Goal: Task Accomplishment & Management: Use online tool/utility

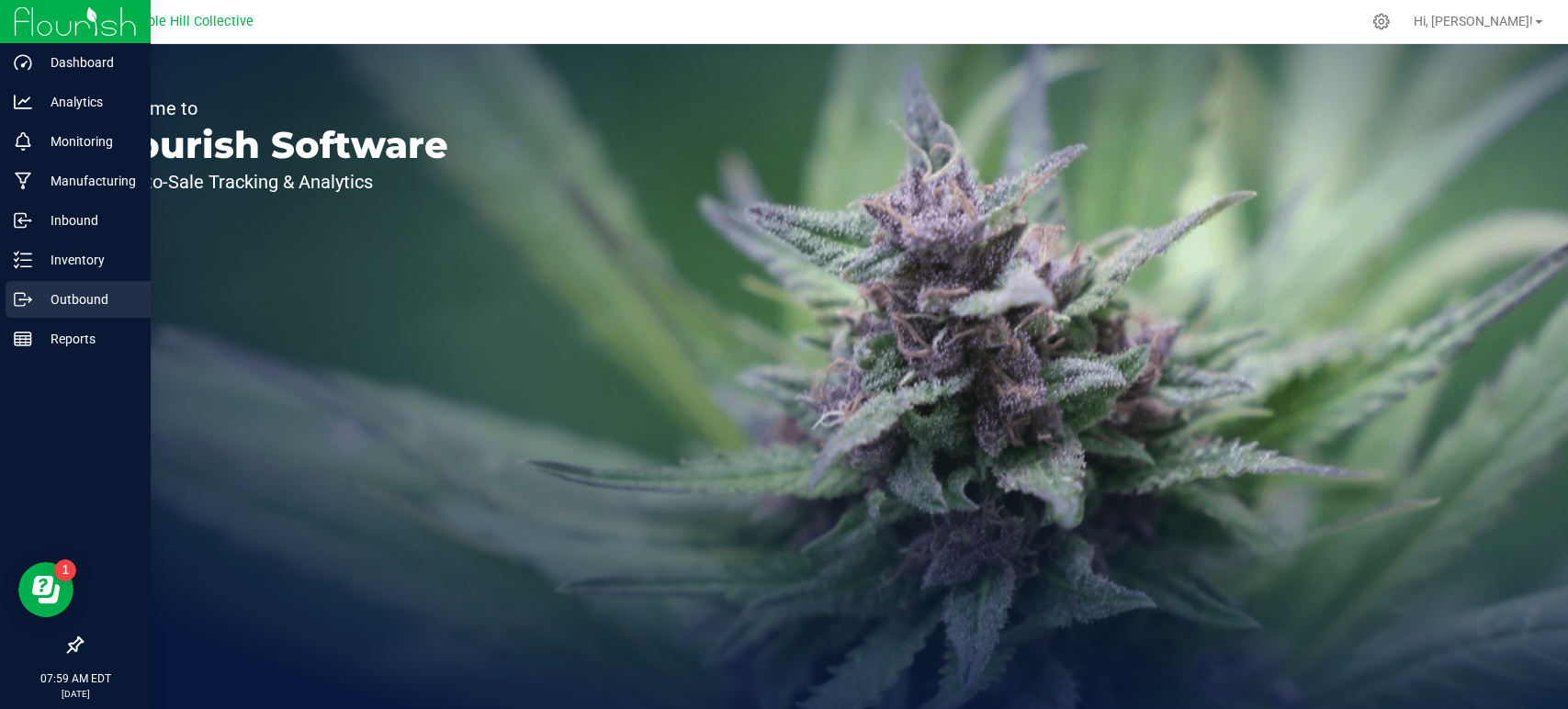
click at [56, 309] on p "Outbound" at bounding box center [87, 299] width 110 height 22
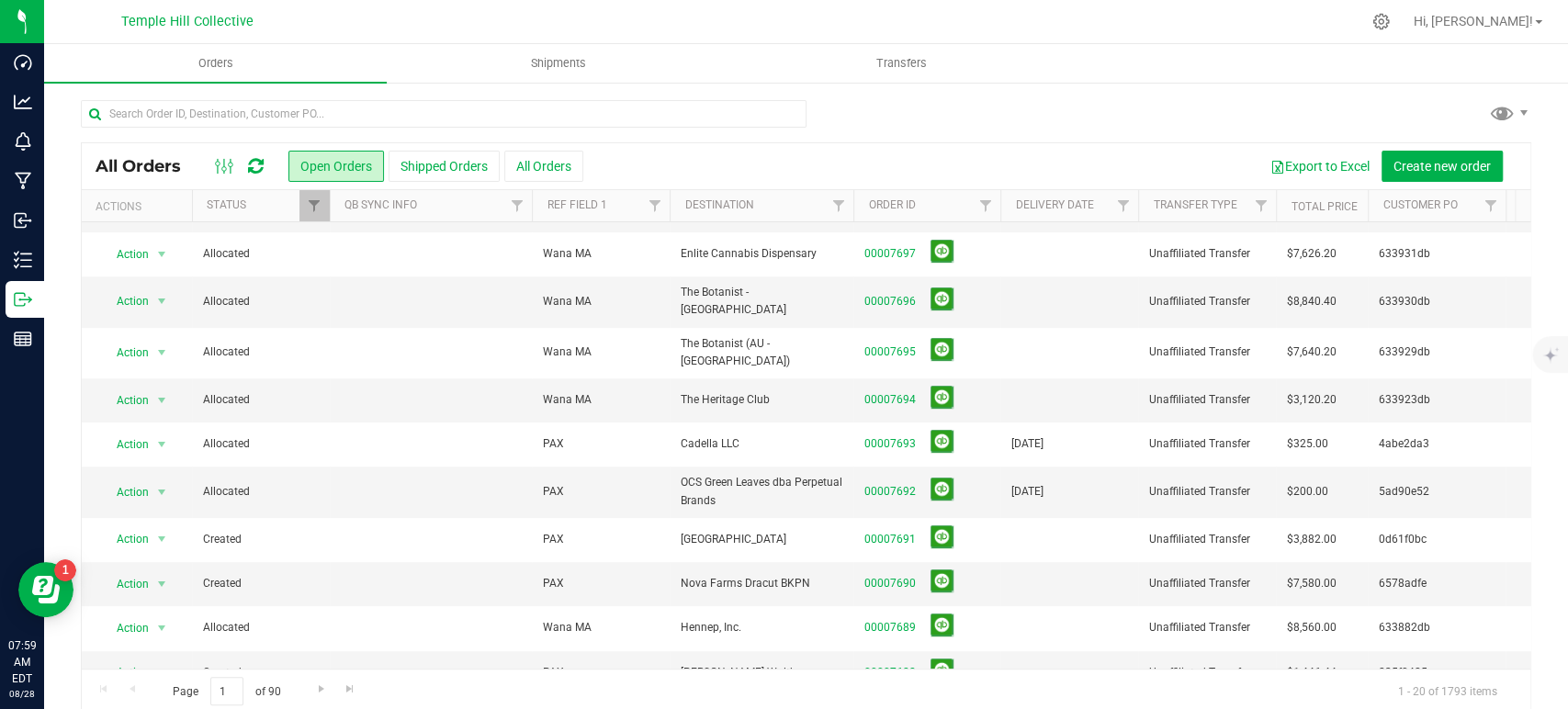
scroll to position [22, 0]
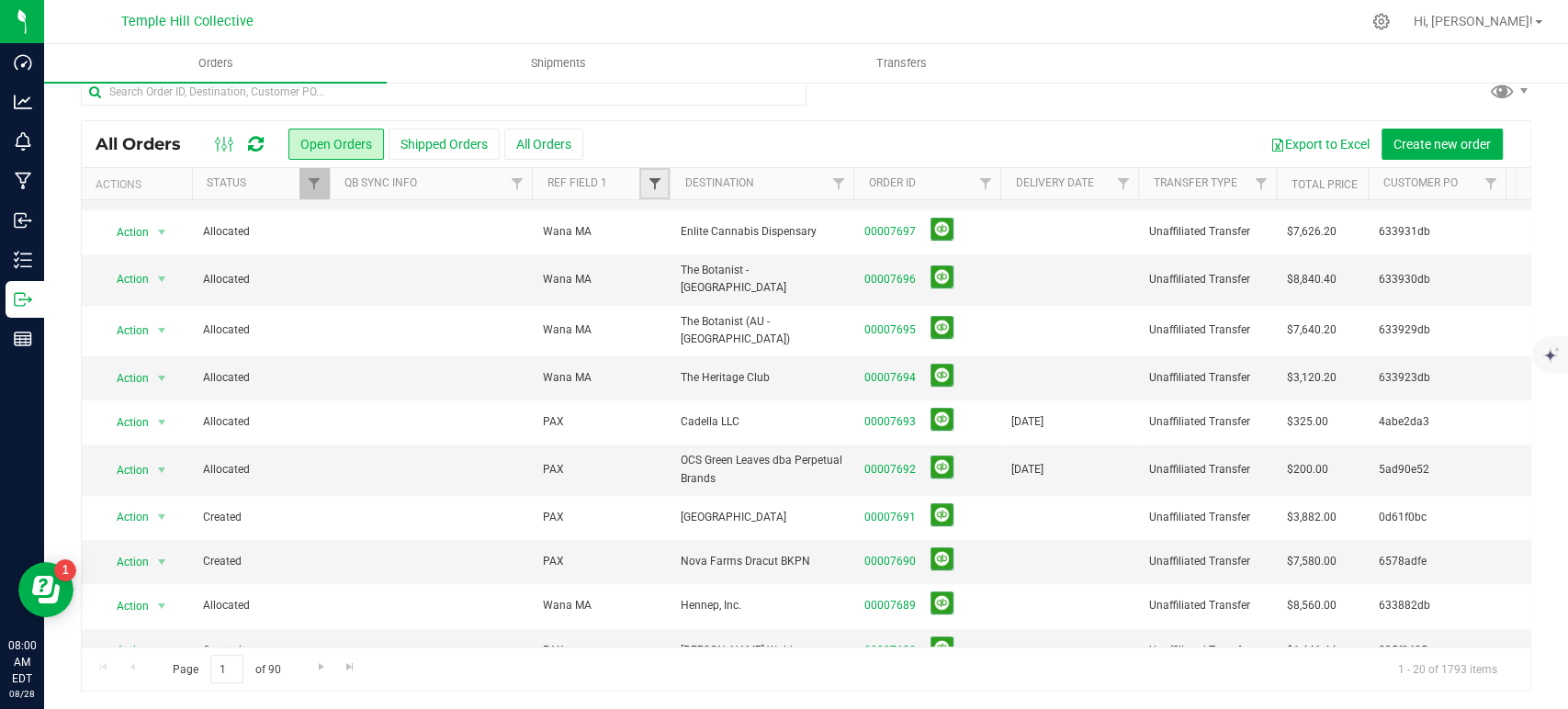
click at [659, 189] on span "Filter" at bounding box center [653, 183] width 14 height 14
type input "pax"
click at [693, 262] on button "Filter" at bounding box center [694, 273] width 88 height 40
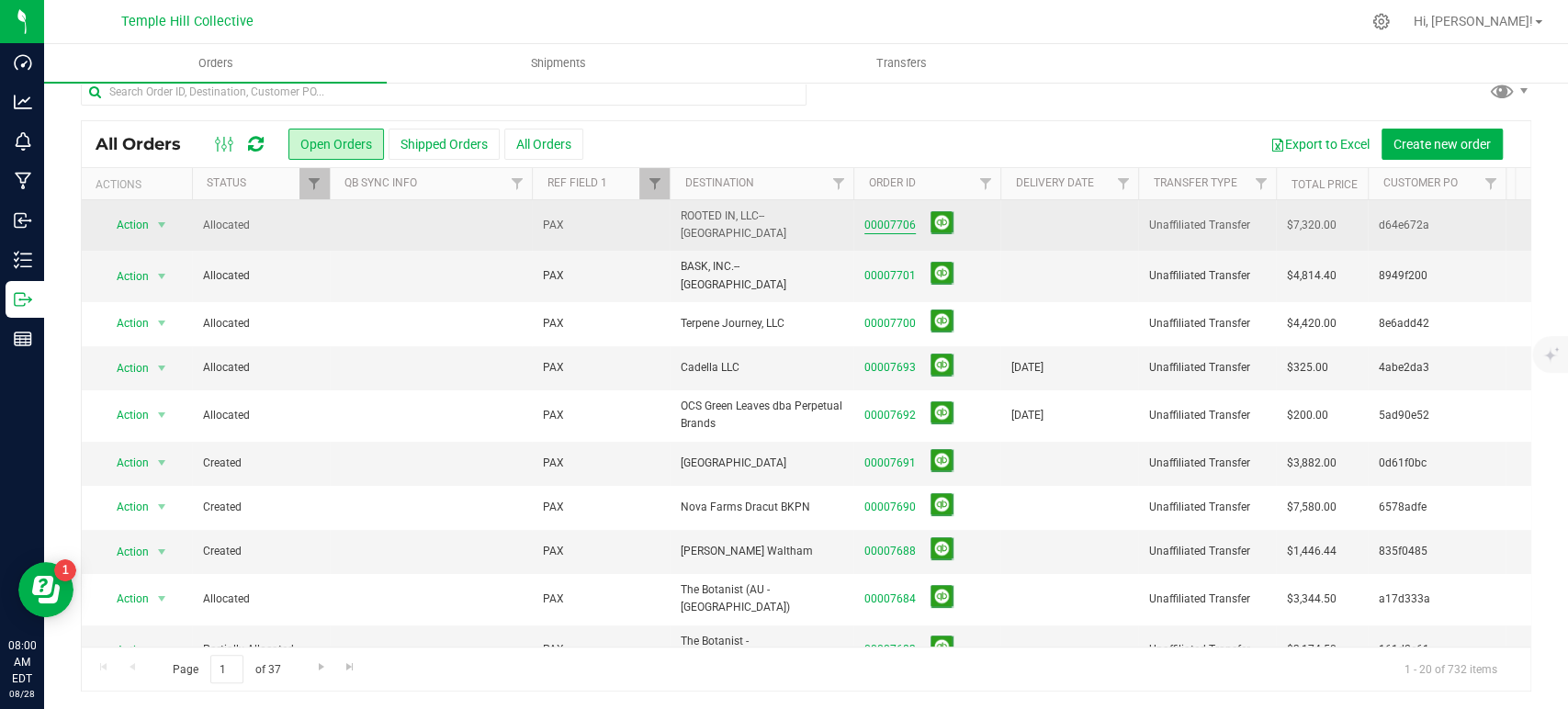
click at [887, 224] on link "00007706" at bounding box center [890, 225] width 52 height 17
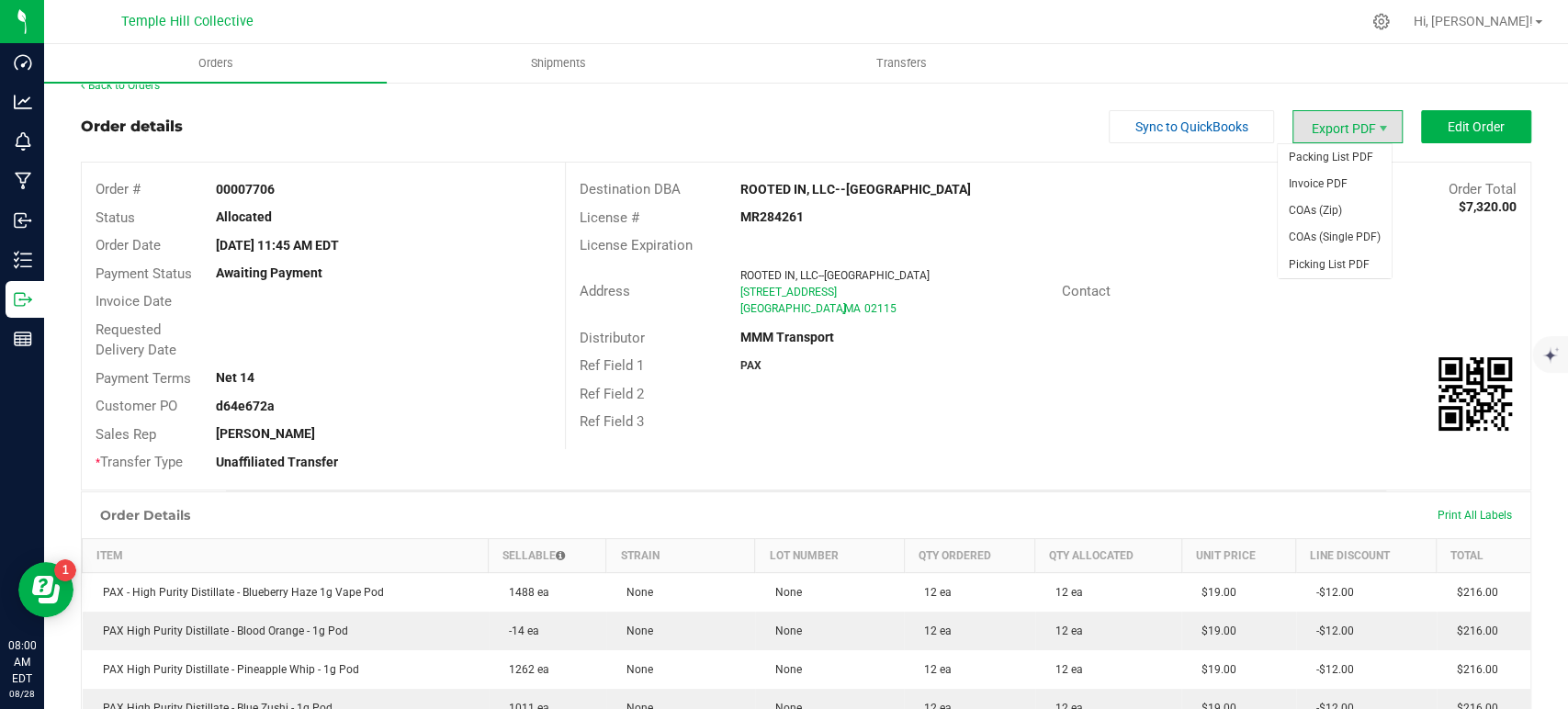
click at [1325, 138] on span "Export PDF" at bounding box center [1347, 126] width 110 height 34
click at [1326, 218] on span "COAs (Zip)" at bounding box center [1334, 211] width 114 height 27
click at [146, 86] on link "Back to Orders" at bounding box center [120, 84] width 79 height 12
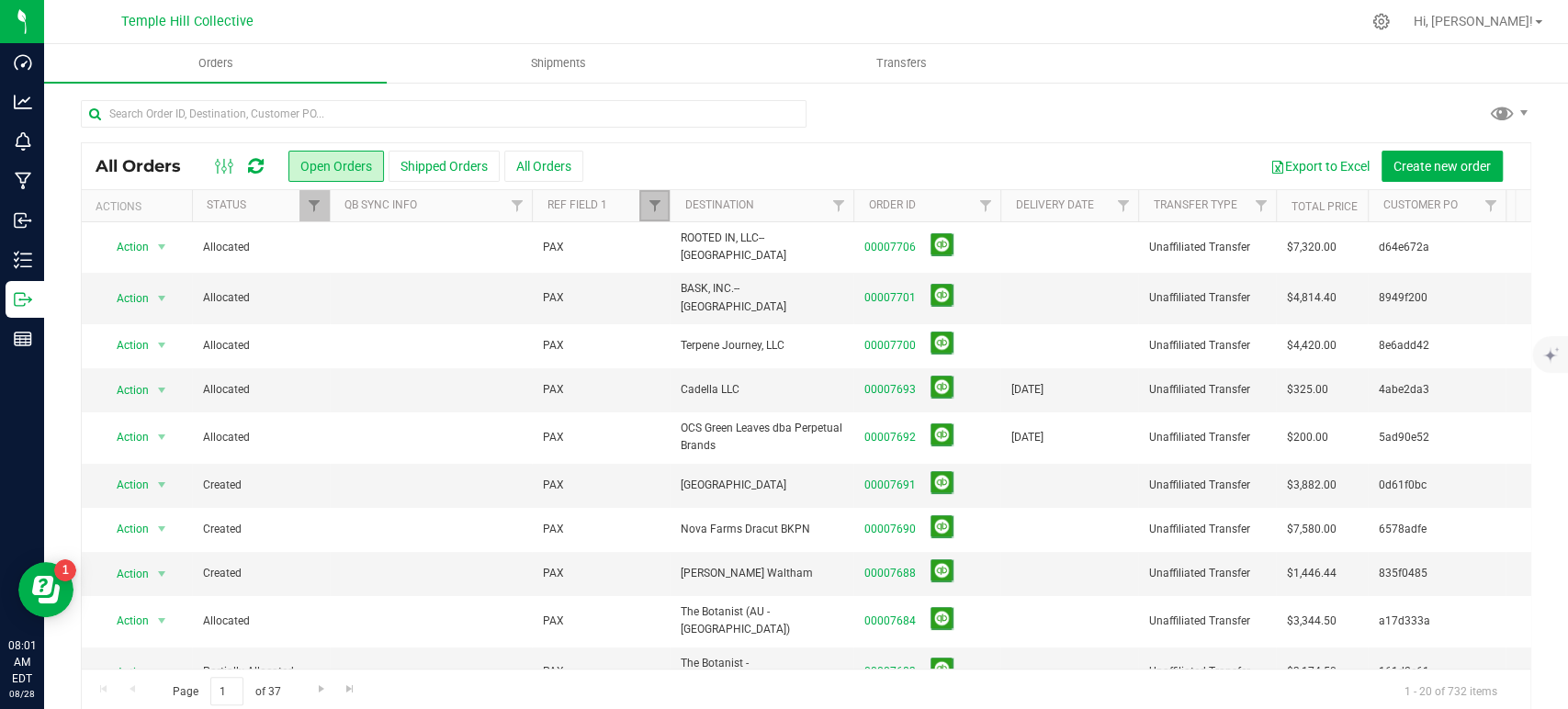
click at [661, 200] on link "Filter" at bounding box center [654, 205] width 31 height 32
drag, startPoint x: 713, startPoint y: 251, endPoint x: 651, endPoint y: 251, distance: 62.0
click at [651, 251] on input "pax" at bounding box center [745, 246] width 190 height 28
click at [650, 275] on button "Filter" at bounding box center [694, 295] width 88 height 40
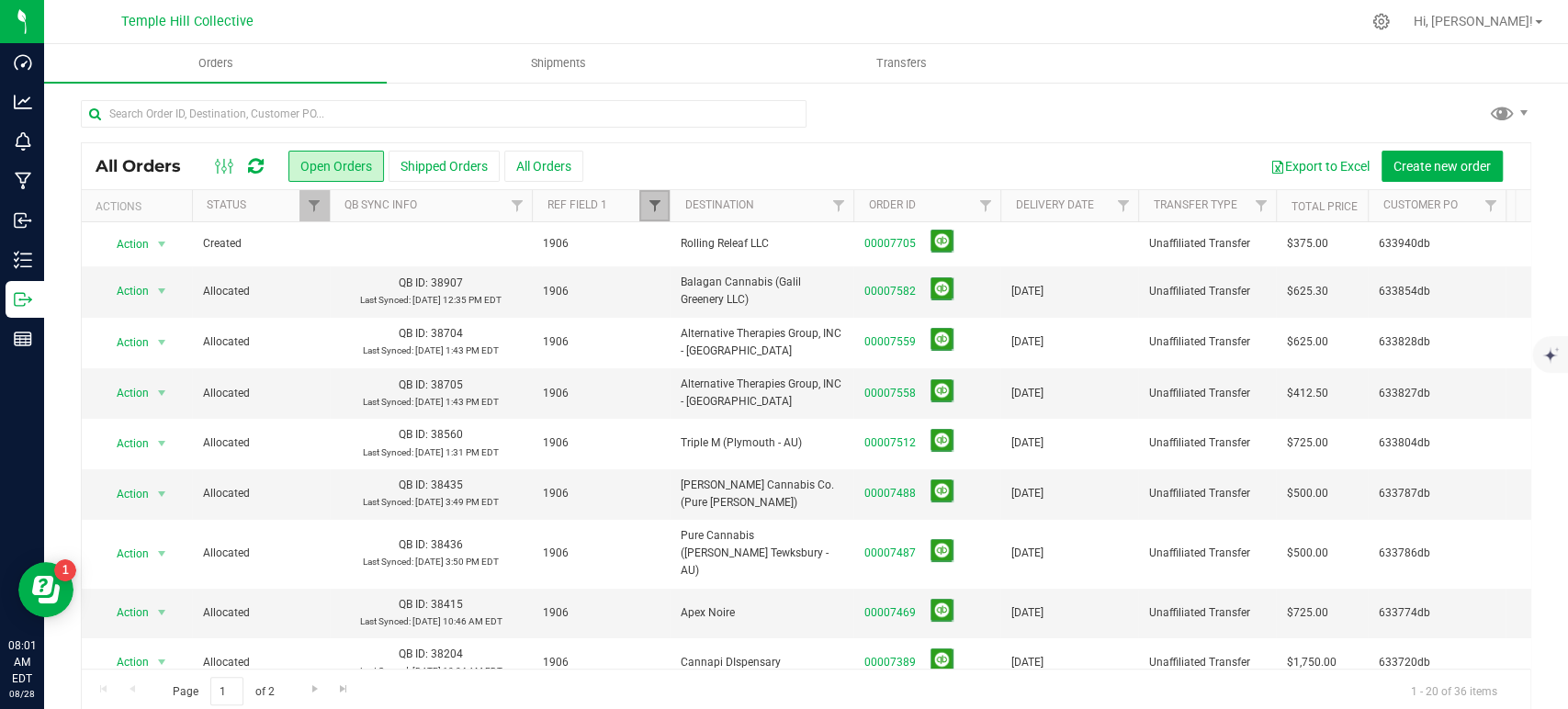
click at [648, 199] on span "Filter" at bounding box center [653, 205] width 14 height 14
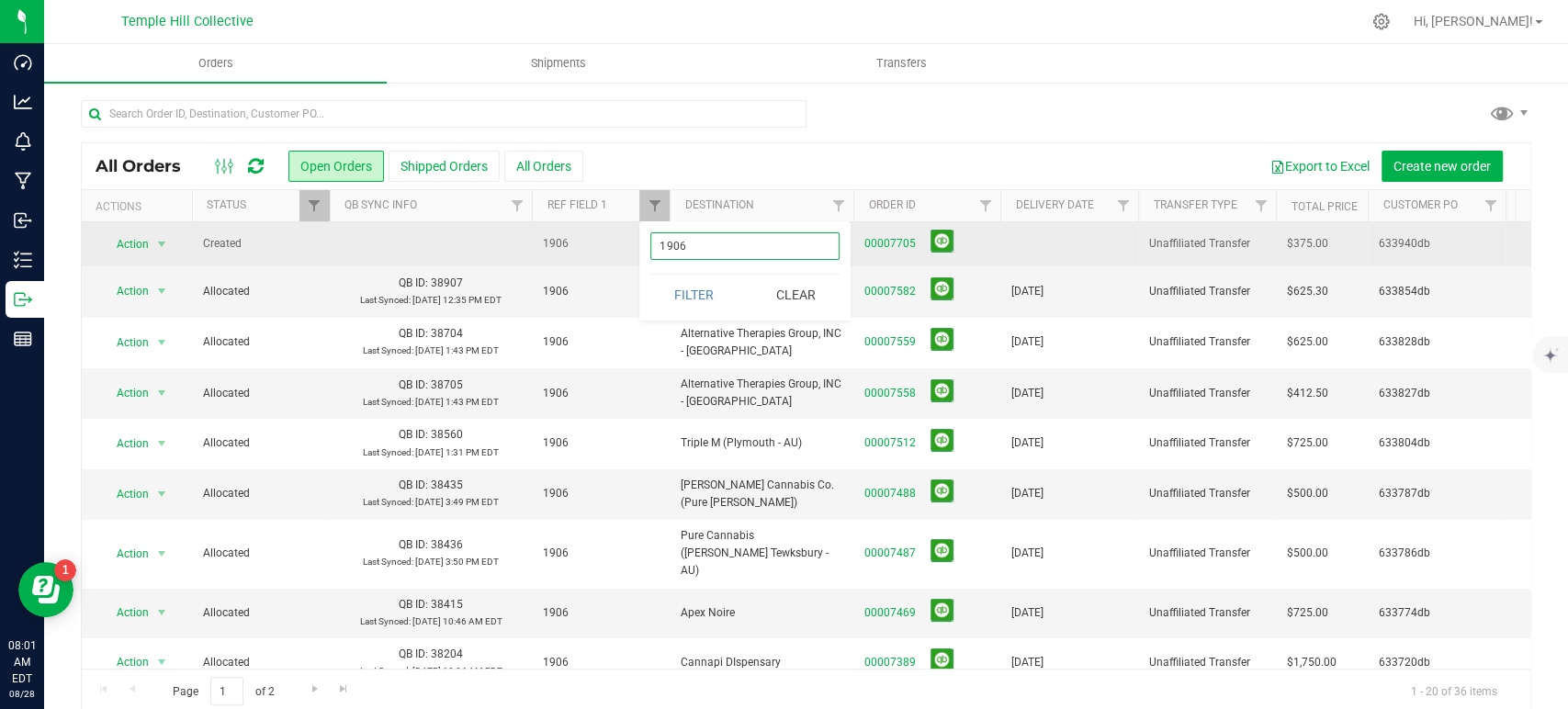
drag, startPoint x: 713, startPoint y: 240, endPoint x: 630, endPoint y: 240, distance: 83.0
click at [630, 240] on body "Dashboard Analytics Monitoring Manufacturing Inbound Inventory Outbound Reports…" at bounding box center [784, 354] width 1568 height 709
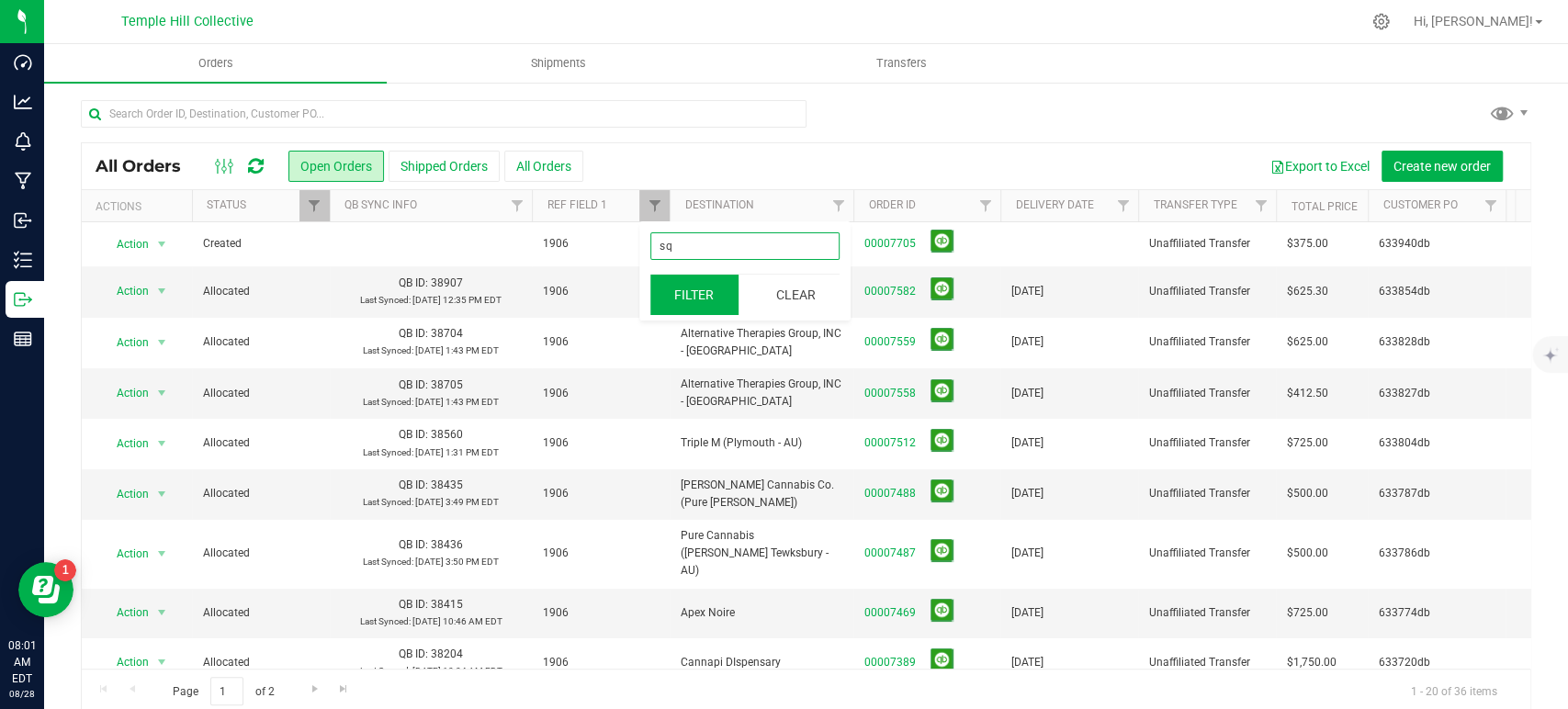
type input "sq"
click at [698, 297] on button "Filter" at bounding box center [694, 295] width 88 height 40
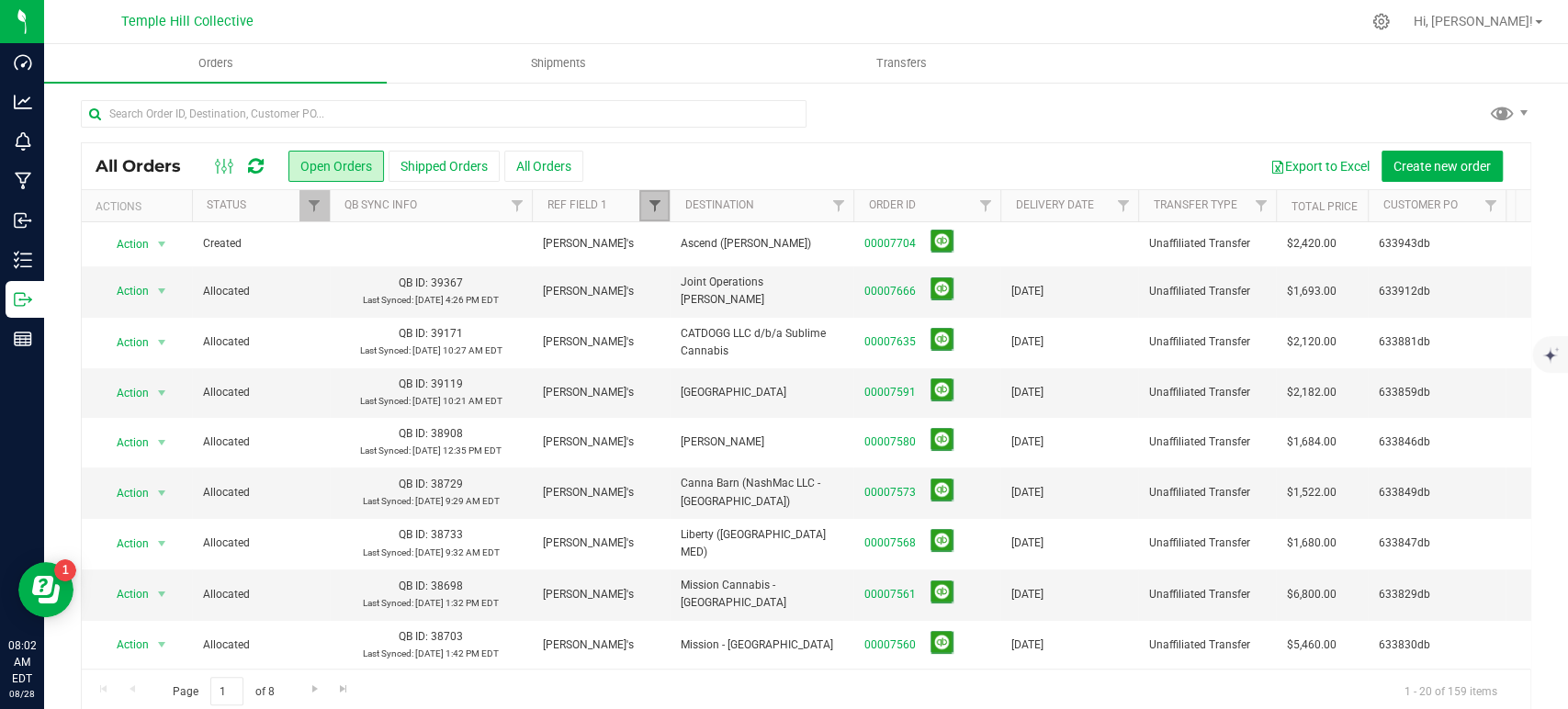
click at [653, 204] on span "Filter" at bounding box center [653, 205] width 14 height 14
click at [823, 289] on button "Clear" at bounding box center [795, 295] width 88 height 40
